Goal: Navigation & Orientation: Find specific page/section

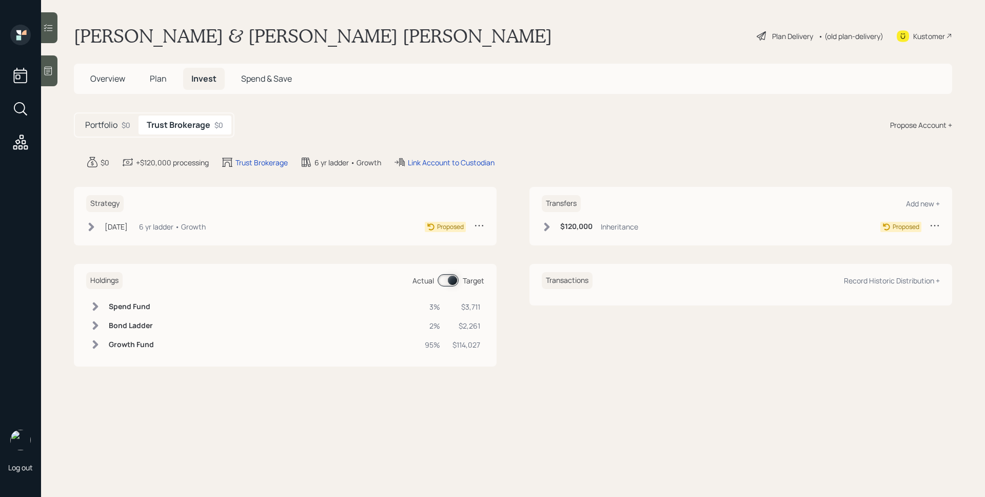
click at [153, 82] on span "Plan" at bounding box center [158, 78] width 17 height 11
